Goal: Task Accomplishment & Management: Manage account settings

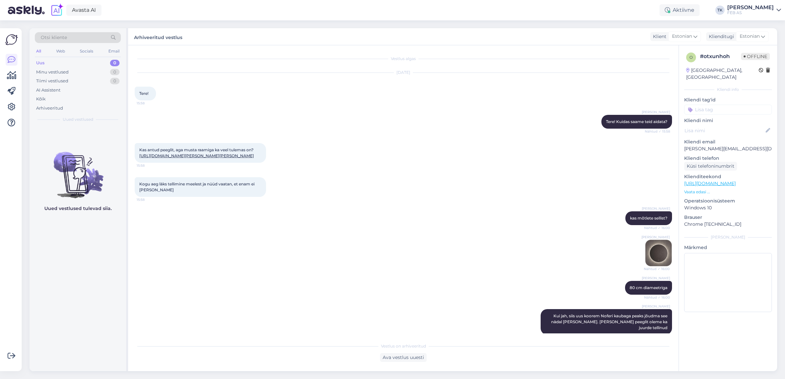
scroll to position [41, 0]
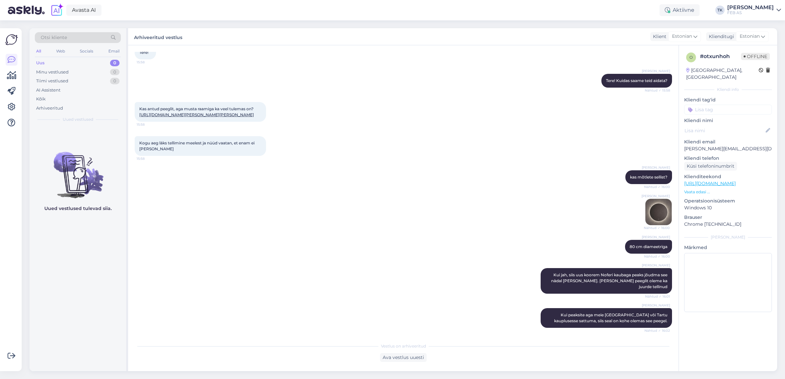
click at [748, 10] on div "FEB AS" at bounding box center [750, 12] width 47 height 5
click at [731, 54] on div "Logi välja" at bounding box center [722, 56] width 117 height 12
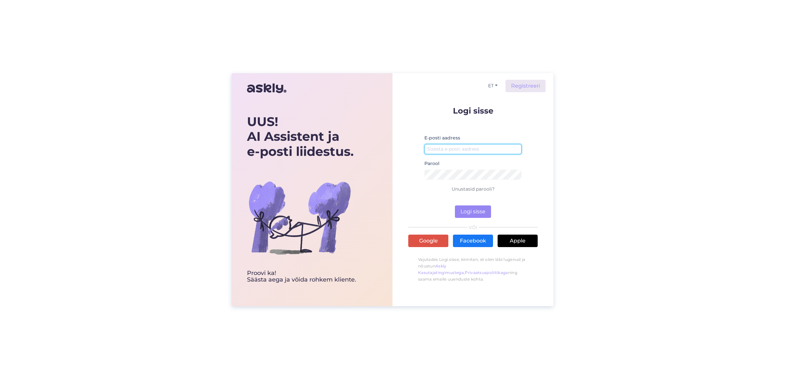
drag, startPoint x: 468, startPoint y: 151, endPoint x: 475, endPoint y: 152, distance: 6.6
click at [468, 151] on input "email" at bounding box center [472, 149] width 97 height 10
type input "triinu.kaldas@feb.ee"
click at [455, 206] on button "Logi sisse" at bounding box center [473, 212] width 36 height 12
